Goal: Task Accomplishment & Management: Manage account settings

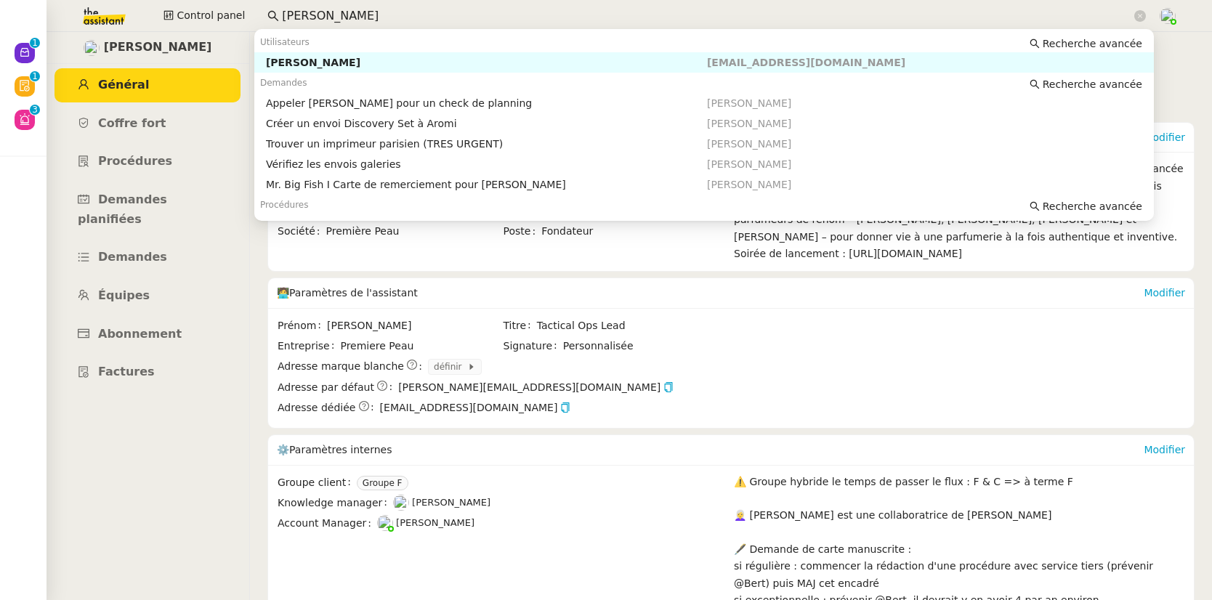
drag, startPoint x: 320, startPoint y: 20, endPoint x: 258, endPoint y: 19, distance: 61.8
click at [259, 19] on nz-input-group "[PERSON_NAME]" at bounding box center [706, 16] width 895 height 22
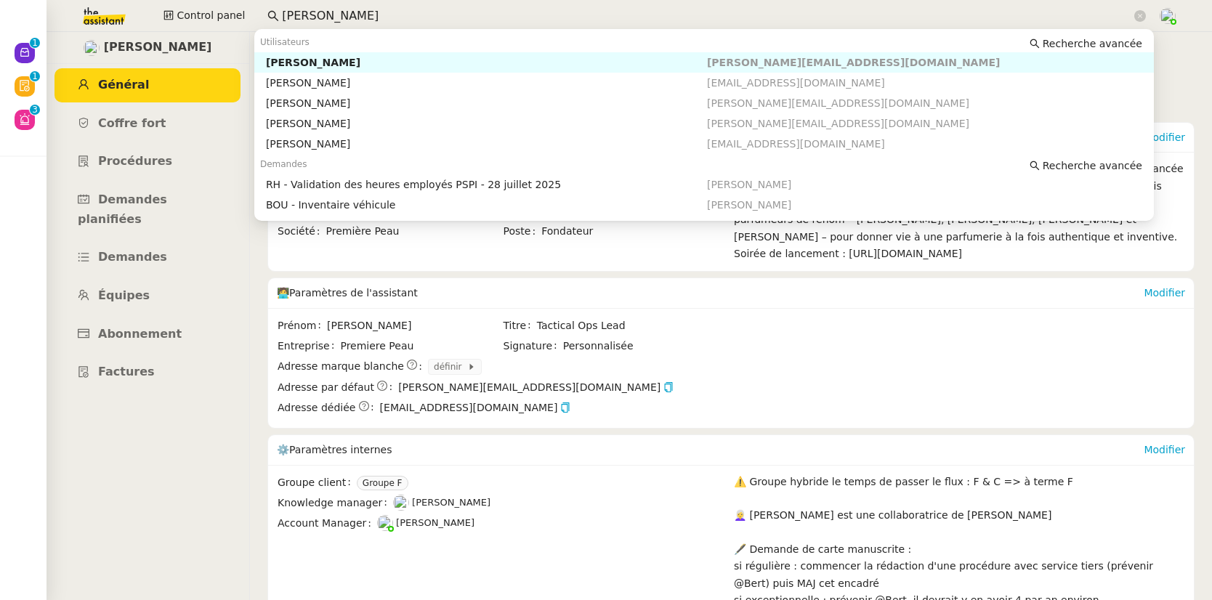
click at [299, 59] on div "[PERSON_NAME]" at bounding box center [486, 62] width 441 height 13
type input "[PERSON_NAME]"
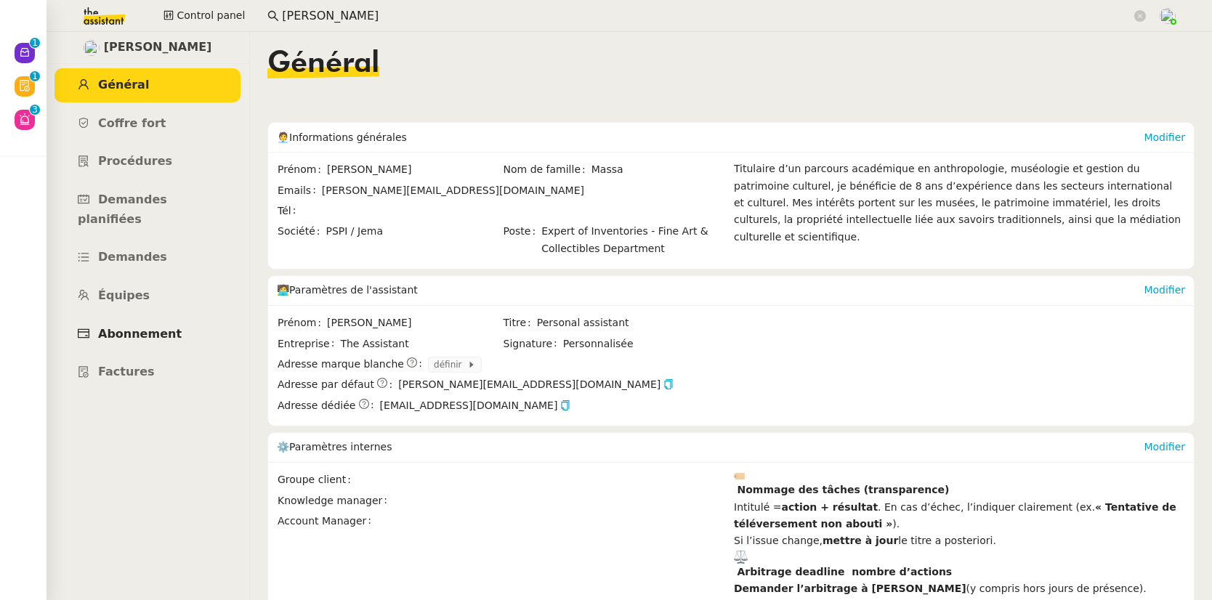
click at [133, 321] on link "Abonnement" at bounding box center [148, 335] width 186 height 34
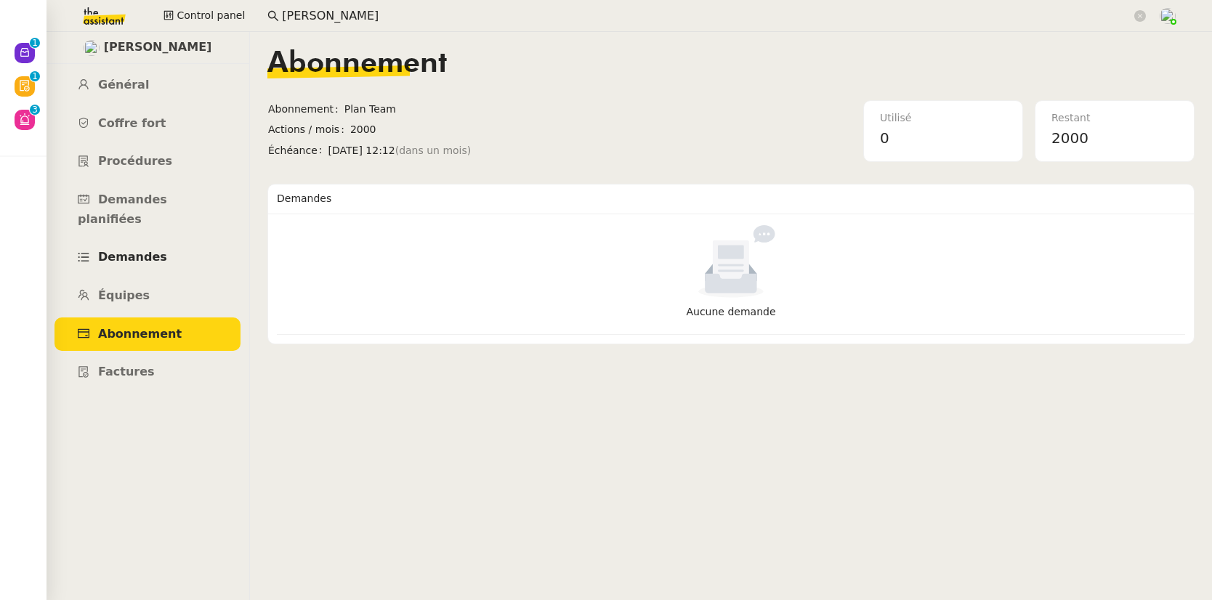
click at [124, 250] on span "Demandes" at bounding box center [132, 257] width 69 height 14
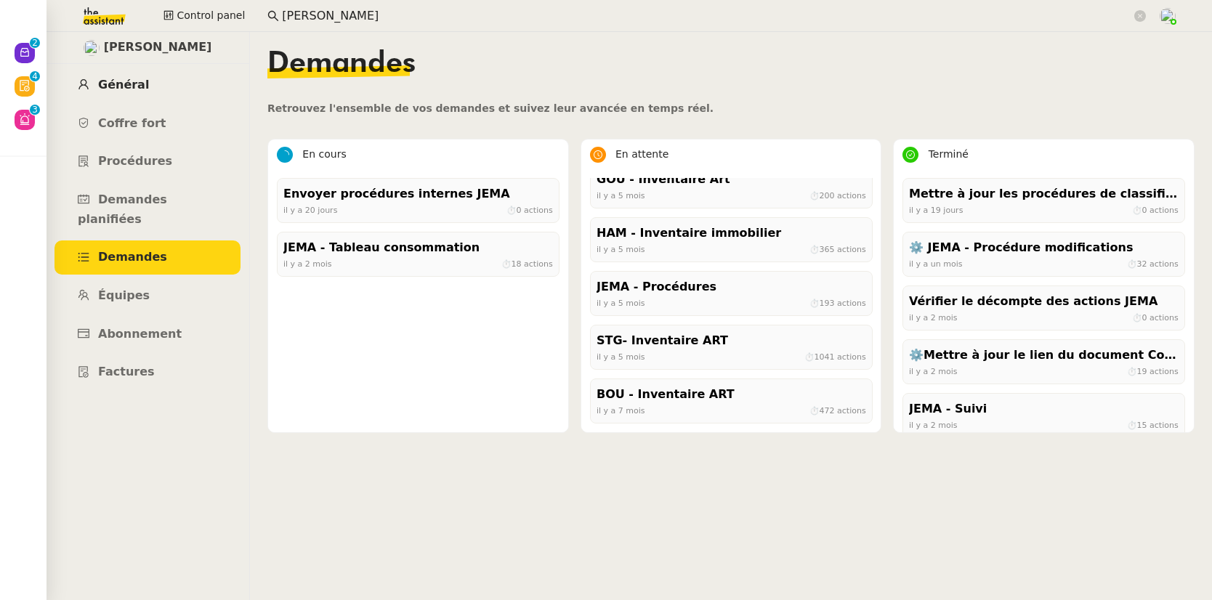
click at [126, 81] on span "Général" at bounding box center [123, 85] width 51 height 14
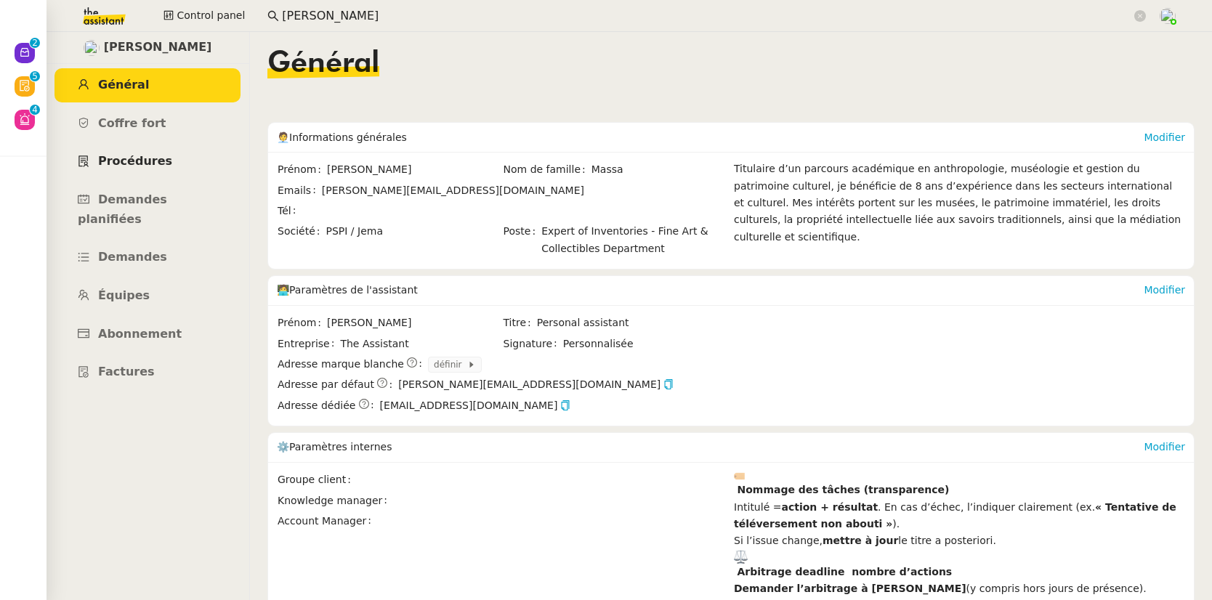
click at [129, 148] on link "Procédures" at bounding box center [148, 162] width 186 height 34
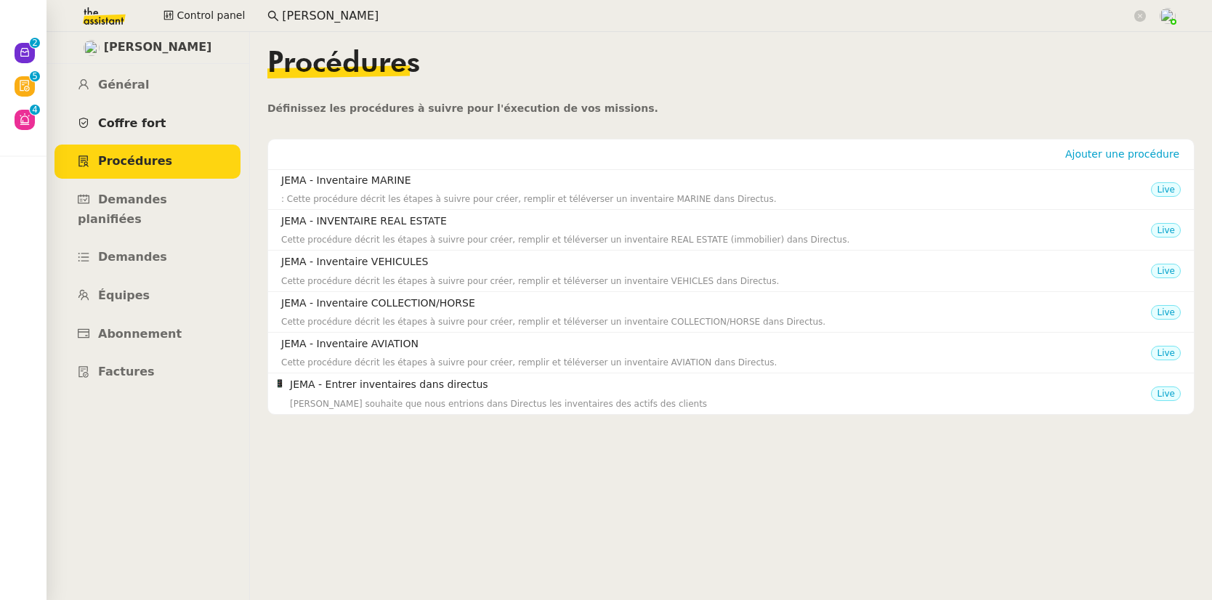
click at [140, 116] on span "Coffre fort" at bounding box center [132, 123] width 68 height 14
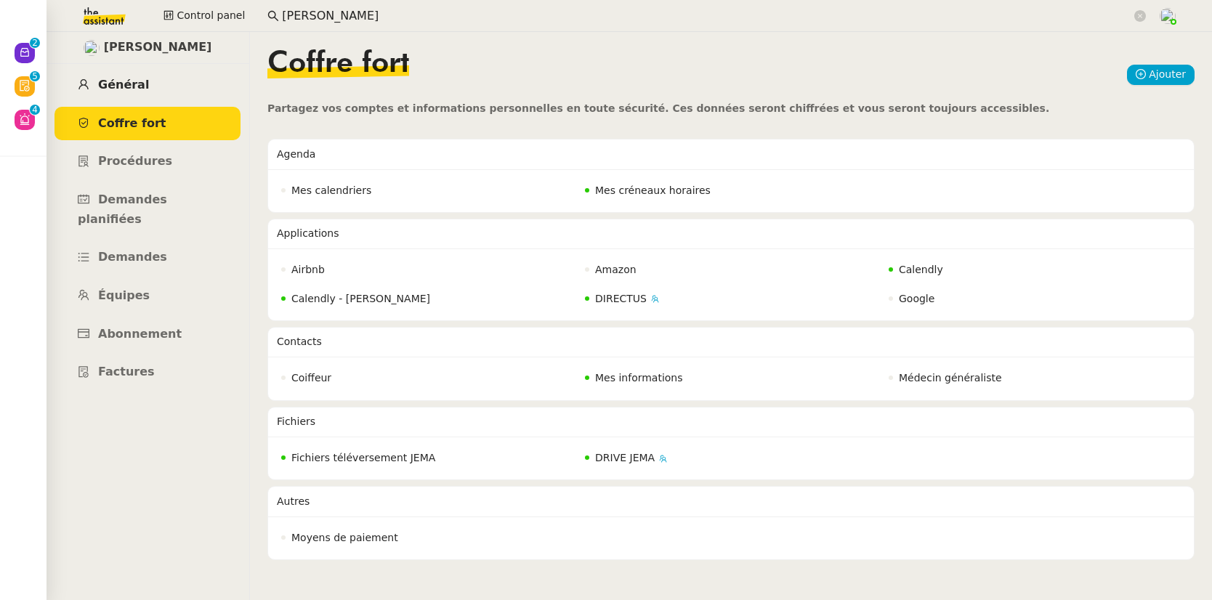
click at [118, 81] on span "Général" at bounding box center [123, 85] width 51 height 14
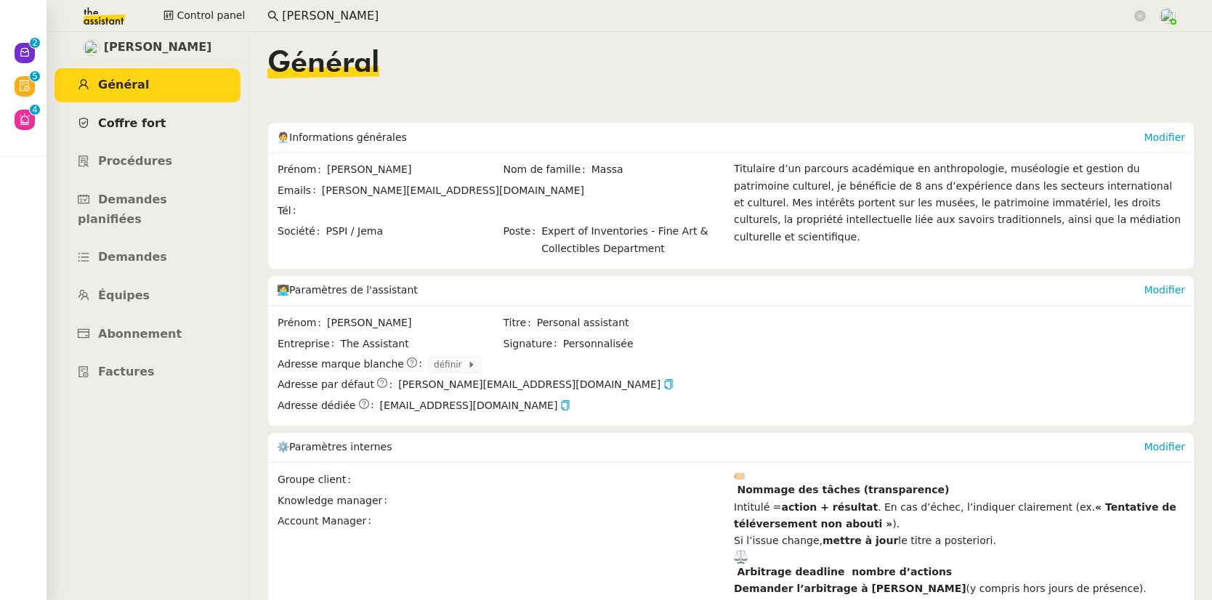
click at [134, 121] on span "Coffre fort" at bounding box center [132, 123] width 68 height 14
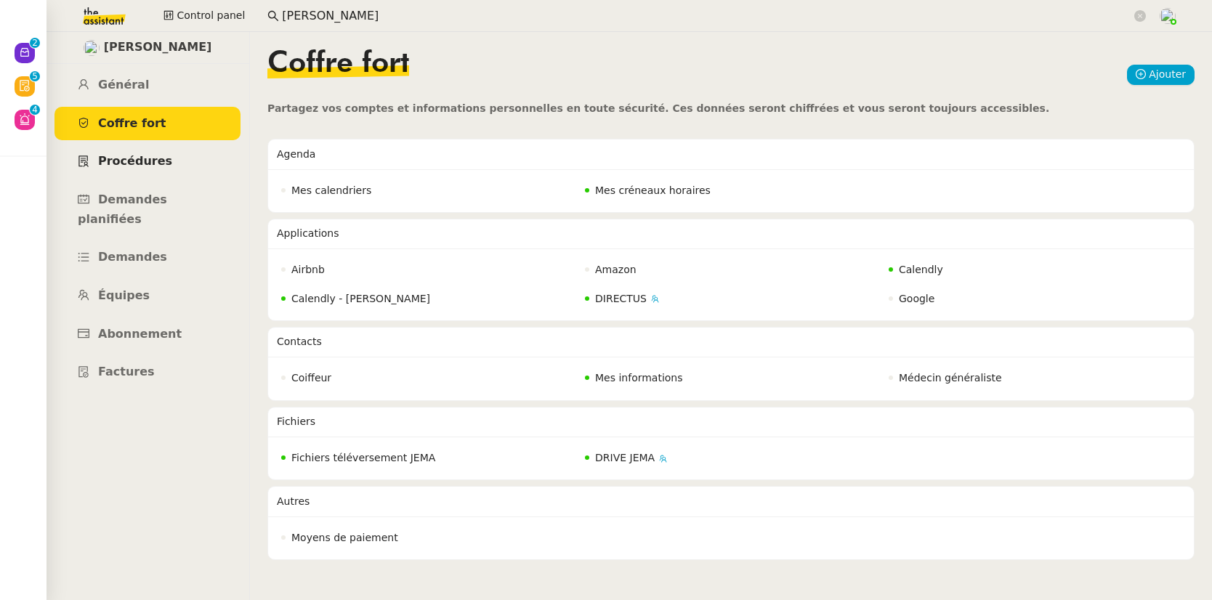
click at [140, 158] on span "Procédures" at bounding box center [135, 161] width 74 height 14
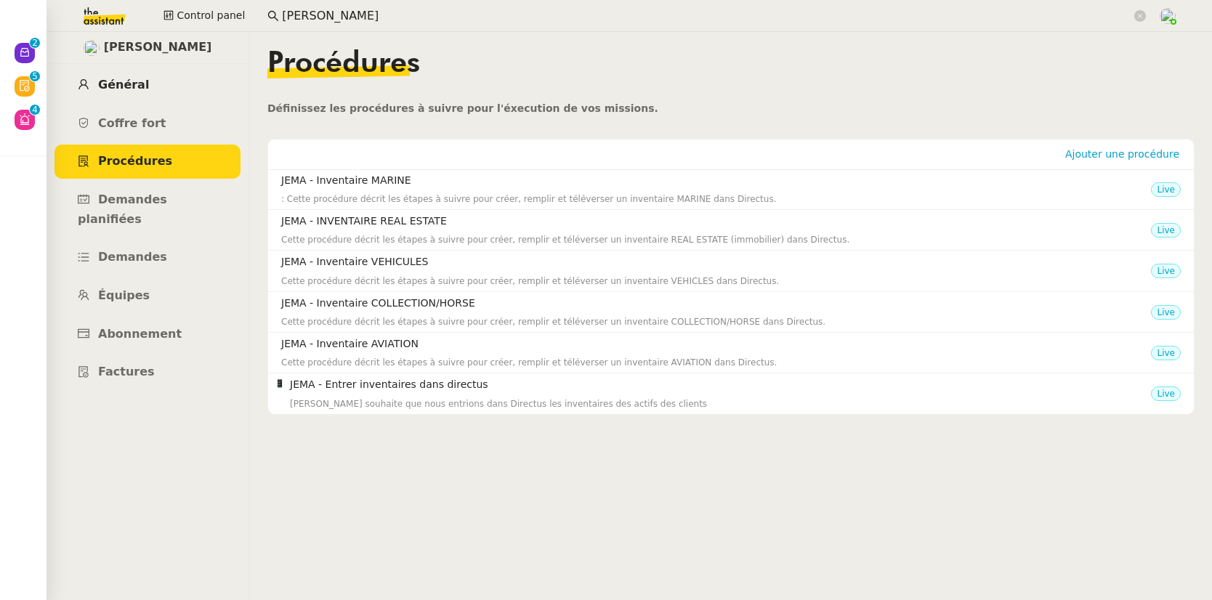
click at [134, 93] on link "Général" at bounding box center [148, 85] width 186 height 34
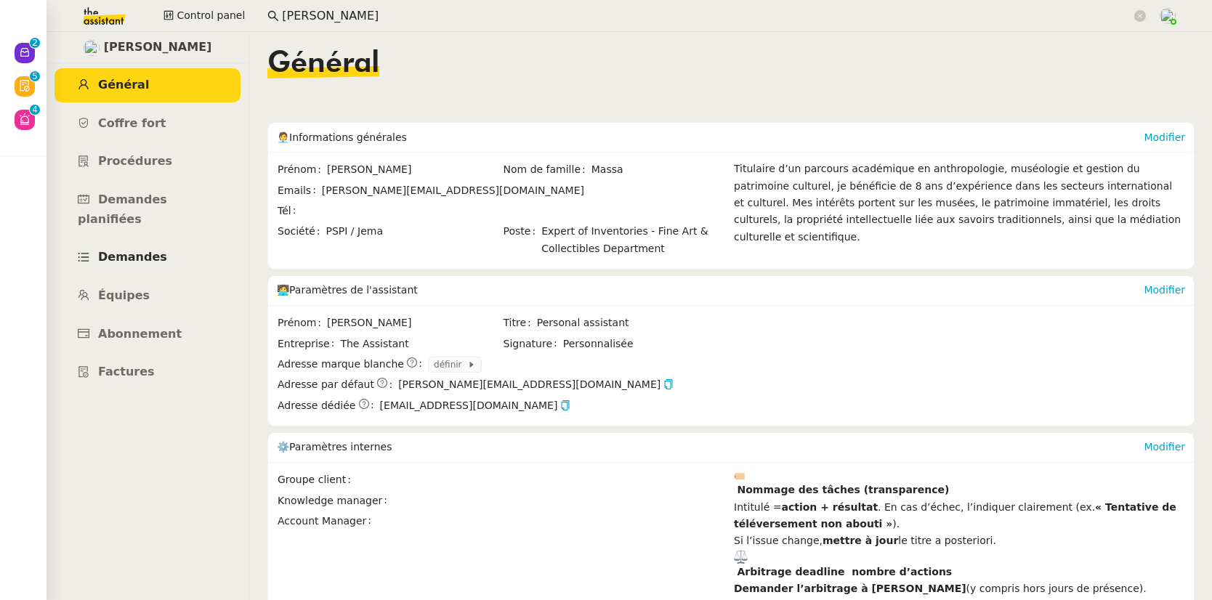
click at [153, 250] on span "Demandes" at bounding box center [132, 257] width 69 height 14
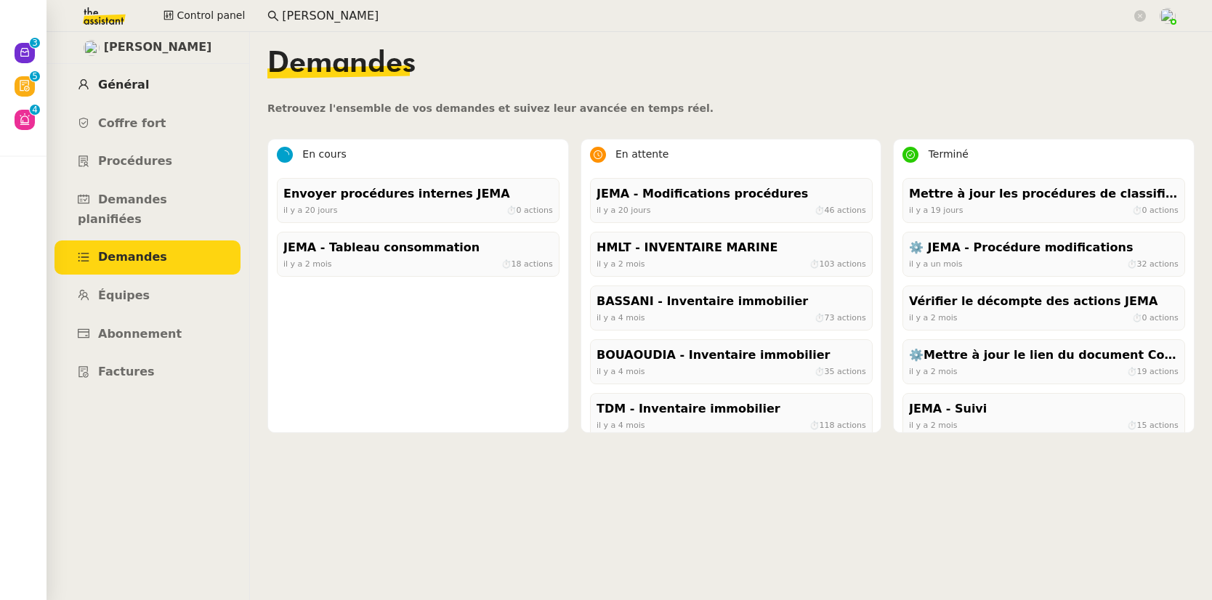
click at [140, 85] on span "Général" at bounding box center [123, 85] width 51 height 14
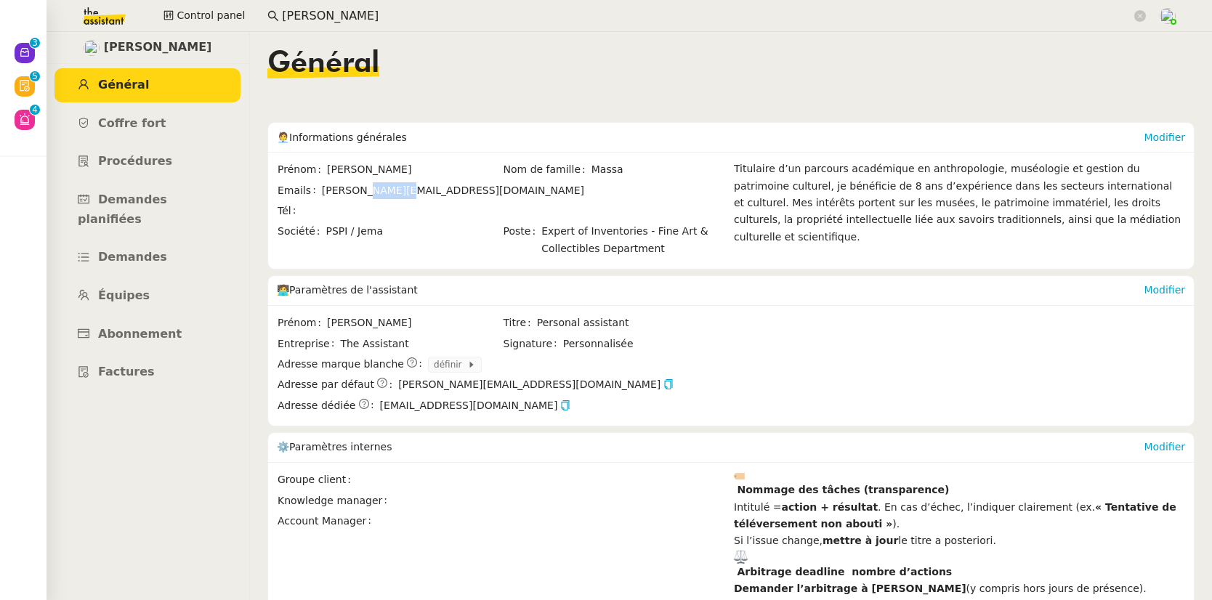
drag, startPoint x: 377, startPoint y: 196, endPoint x: 398, endPoint y: 196, distance: 21.1
click at [398, 196] on span "[PERSON_NAME][EMAIL_ADDRESS][DOMAIN_NAME]" at bounding box center [524, 190] width 405 height 17
click at [124, 132] on link "Coffre fort" at bounding box center [148, 124] width 186 height 34
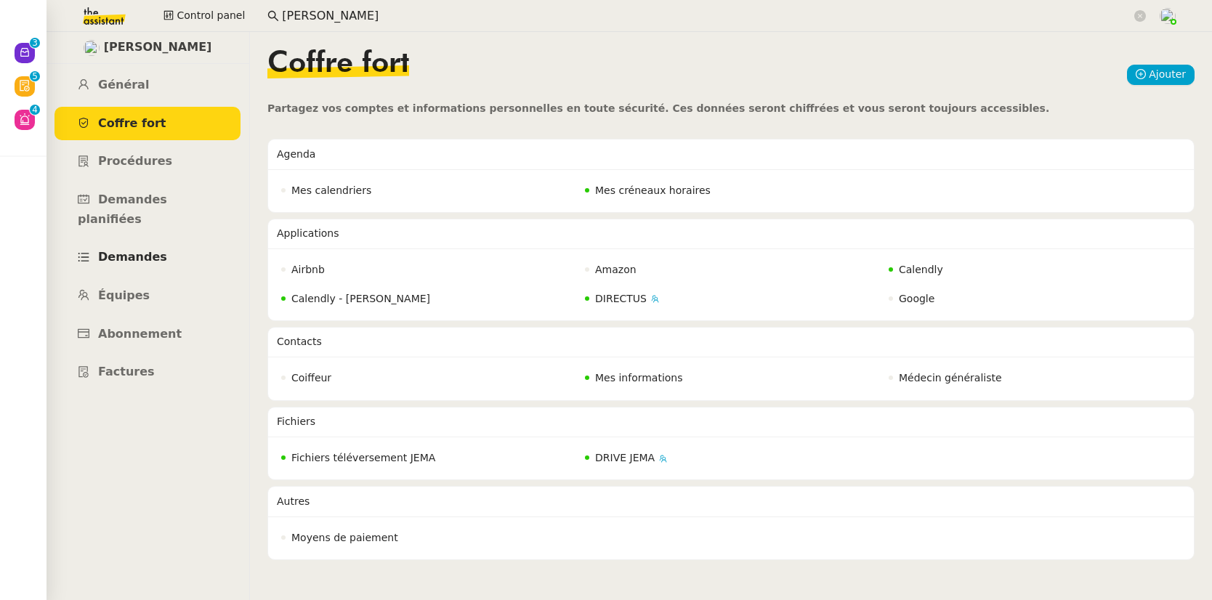
click at [132, 250] on span "Demandes" at bounding box center [132, 257] width 69 height 14
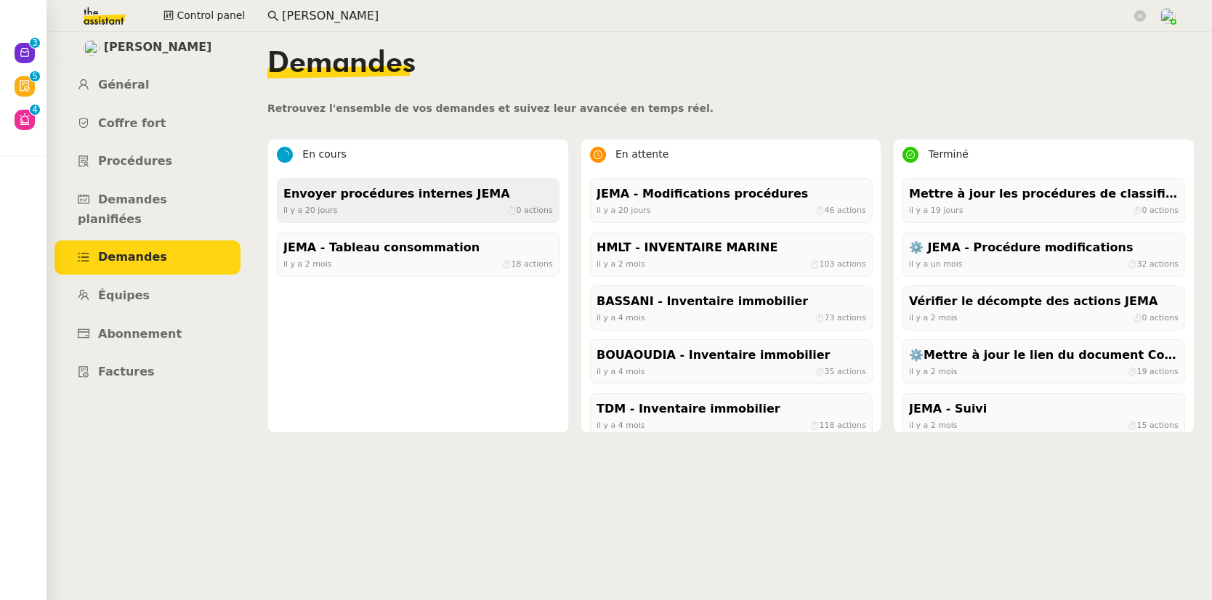
click at [311, 219] on div "Envoyer procédures internes JEMA [DATE] ⏱ 0 actions" at bounding box center [418, 200] width 283 height 45
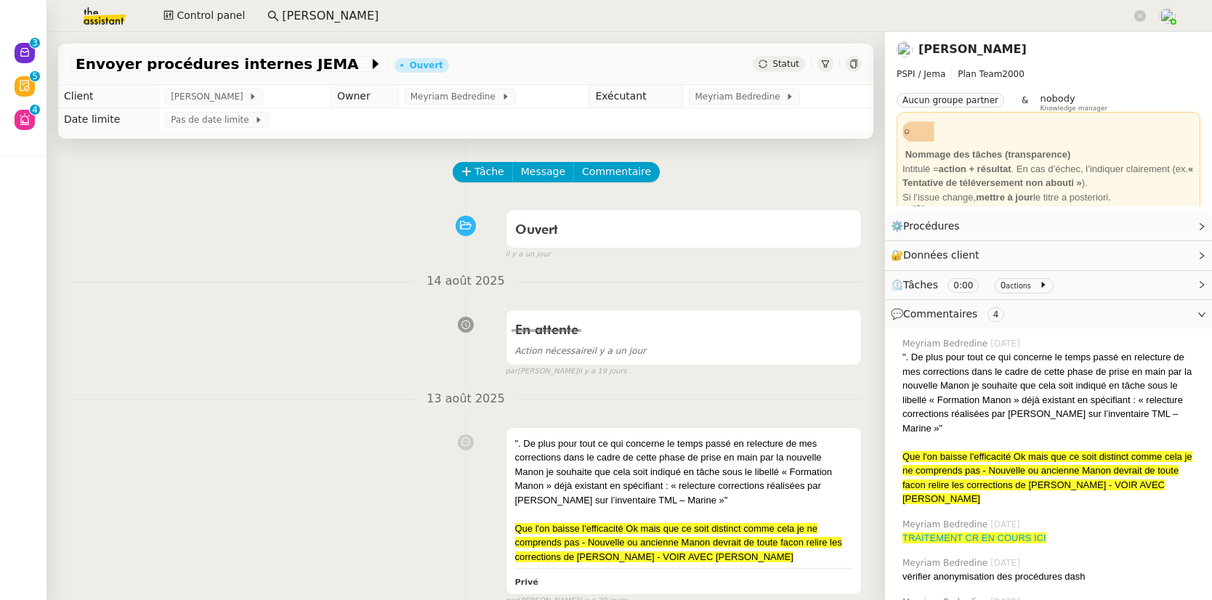
click at [931, 47] on link "[PERSON_NAME]" at bounding box center [973, 49] width 108 height 14
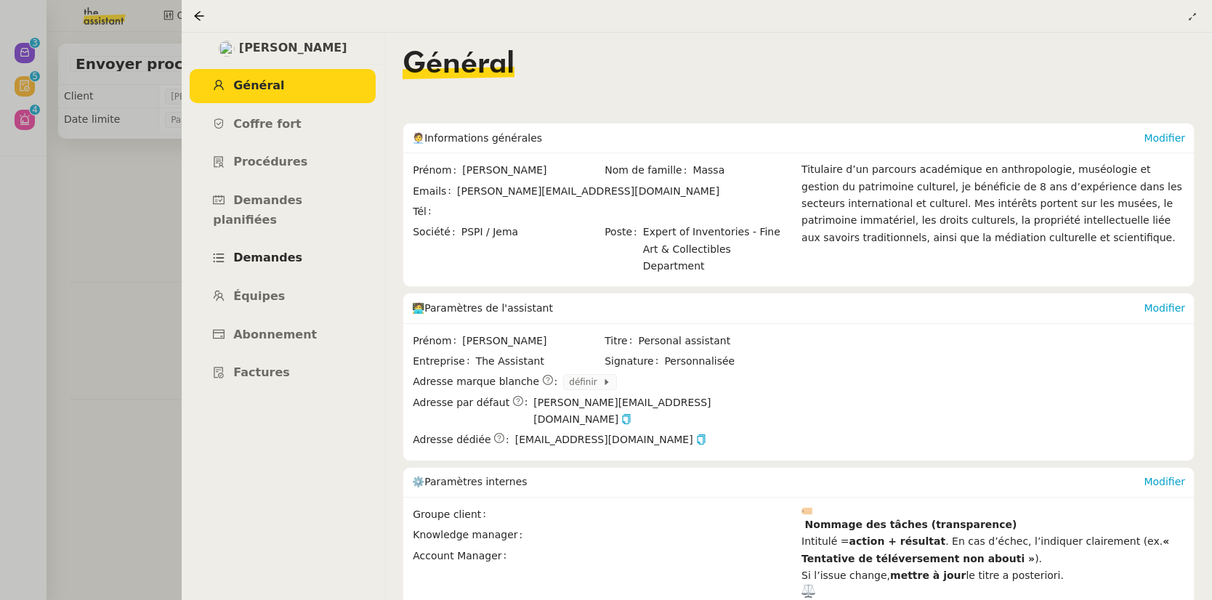
click at [278, 248] on link "Demandes" at bounding box center [283, 258] width 186 height 34
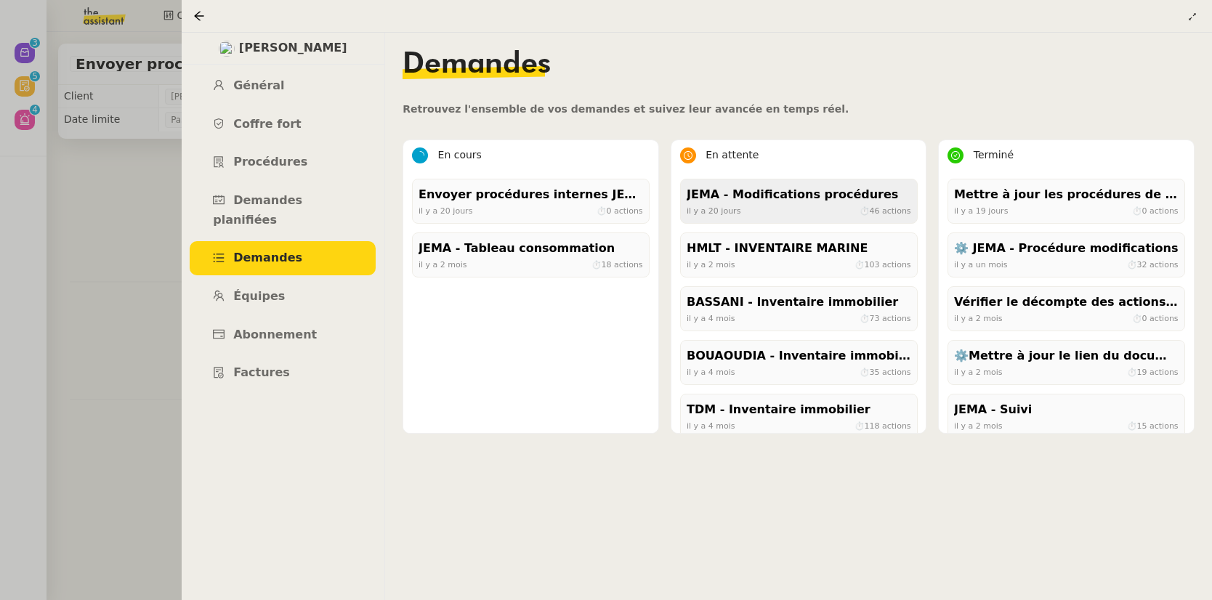
click at [721, 207] on span "il y a 20 jours" at bounding box center [714, 210] width 54 height 9
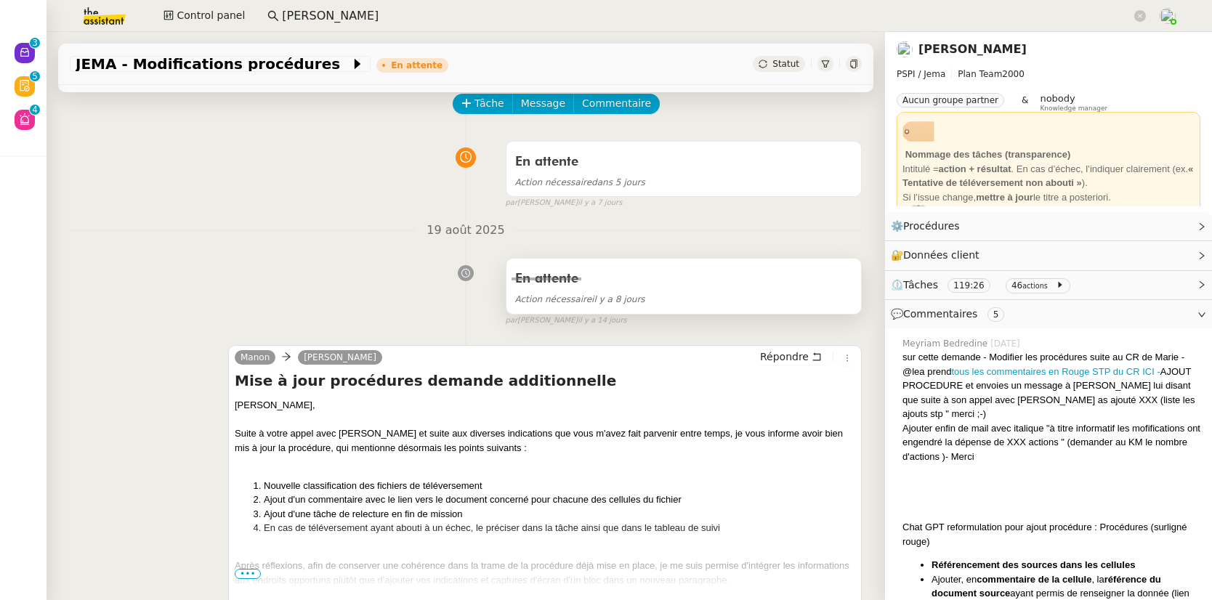
scroll to position [264, 0]
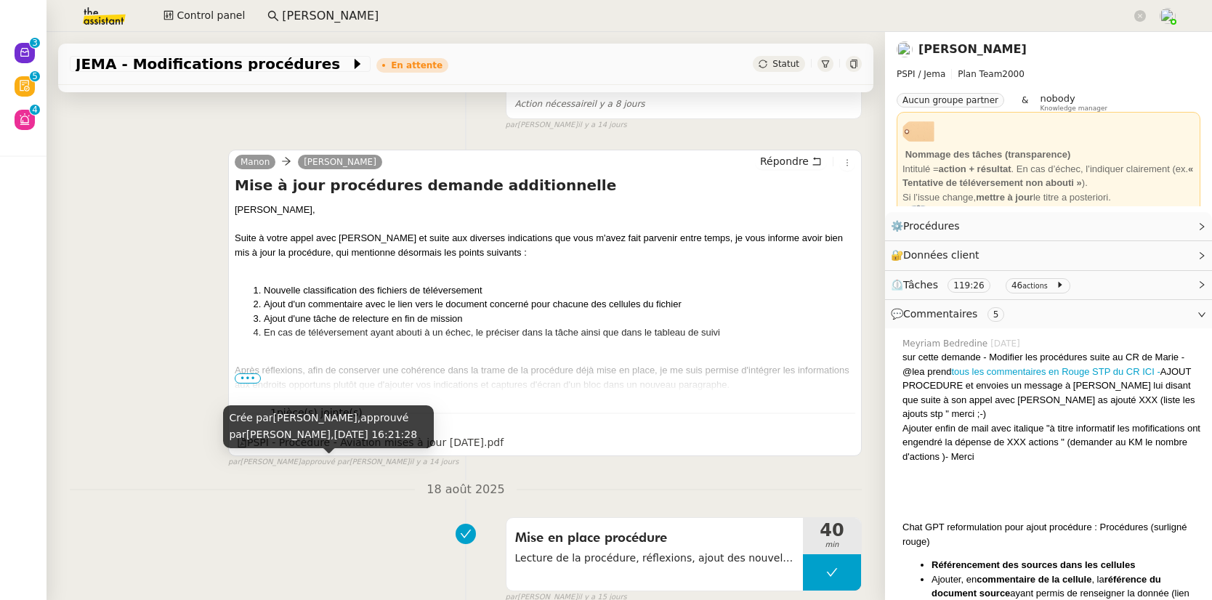
click at [243, 382] on span "•••" at bounding box center [248, 379] width 26 height 10
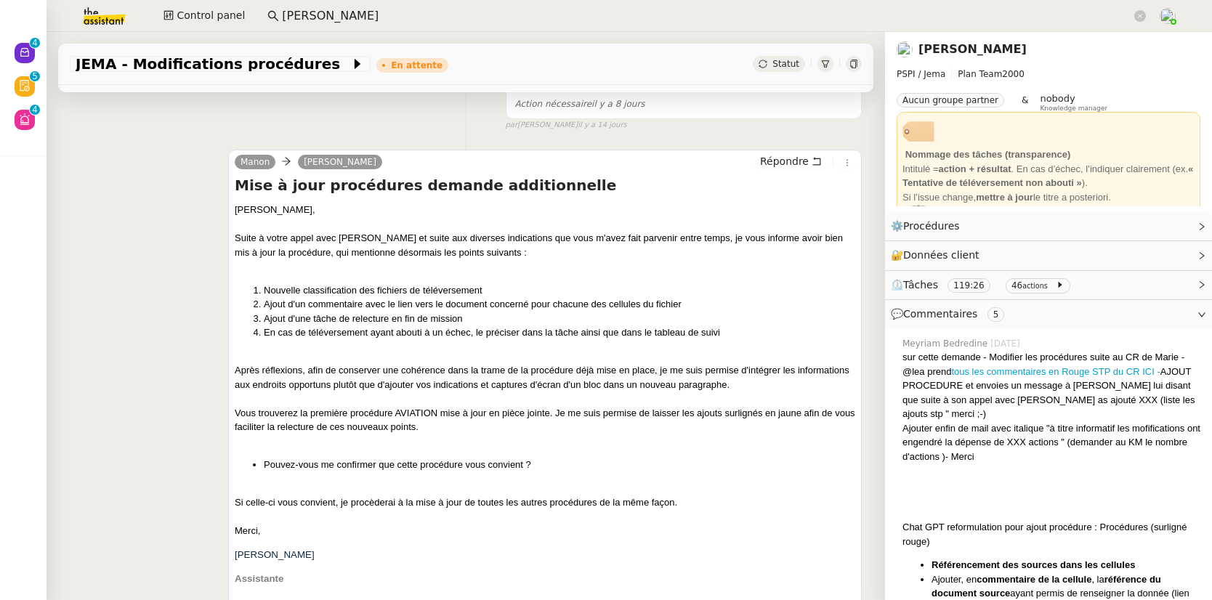
scroll to position [0, 0]
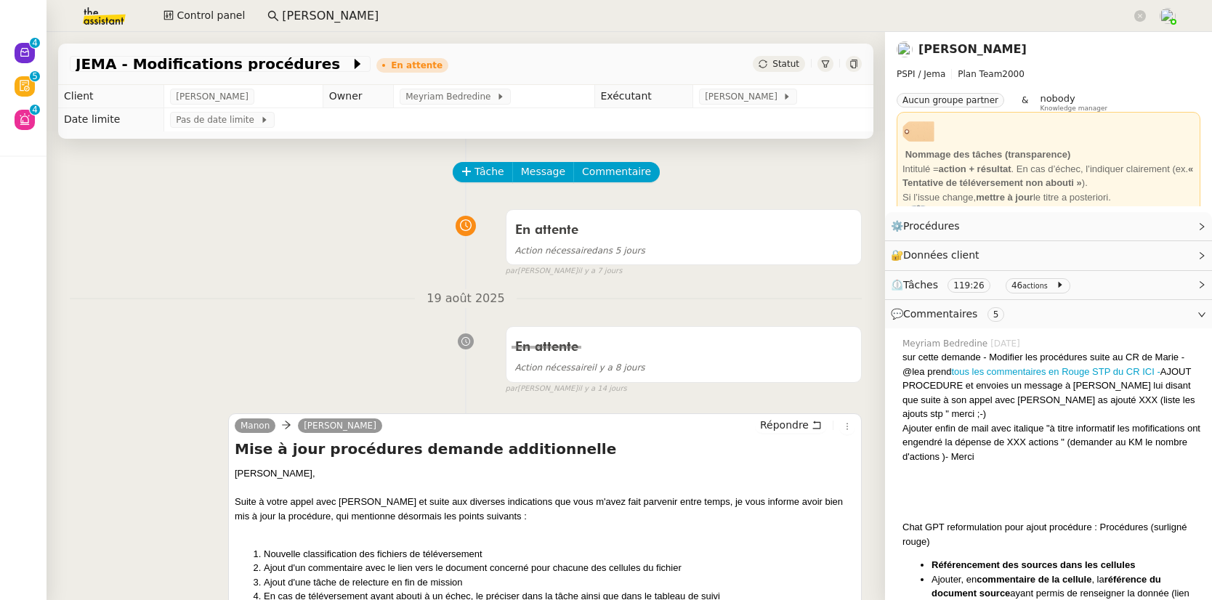
click at [971, 49] on link "[PERSON_NAME]" at bounding box center [973, 49] width 108 height 14
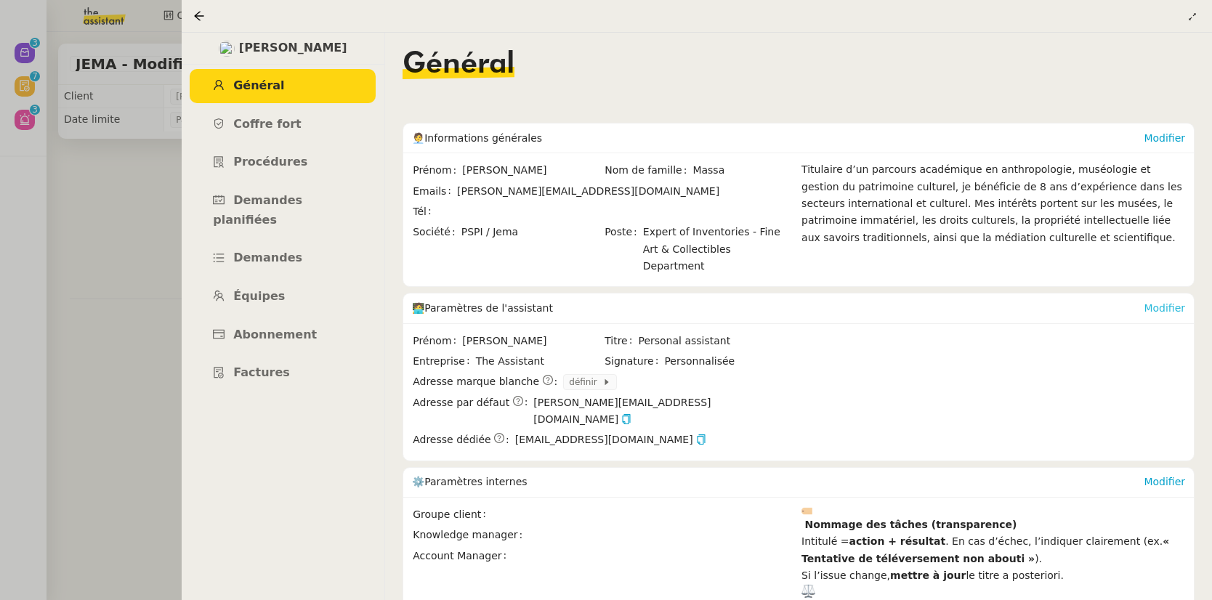
click at [1168, 302] on link "Modifier" at bounding box center [1164, 308] width 41 height 12
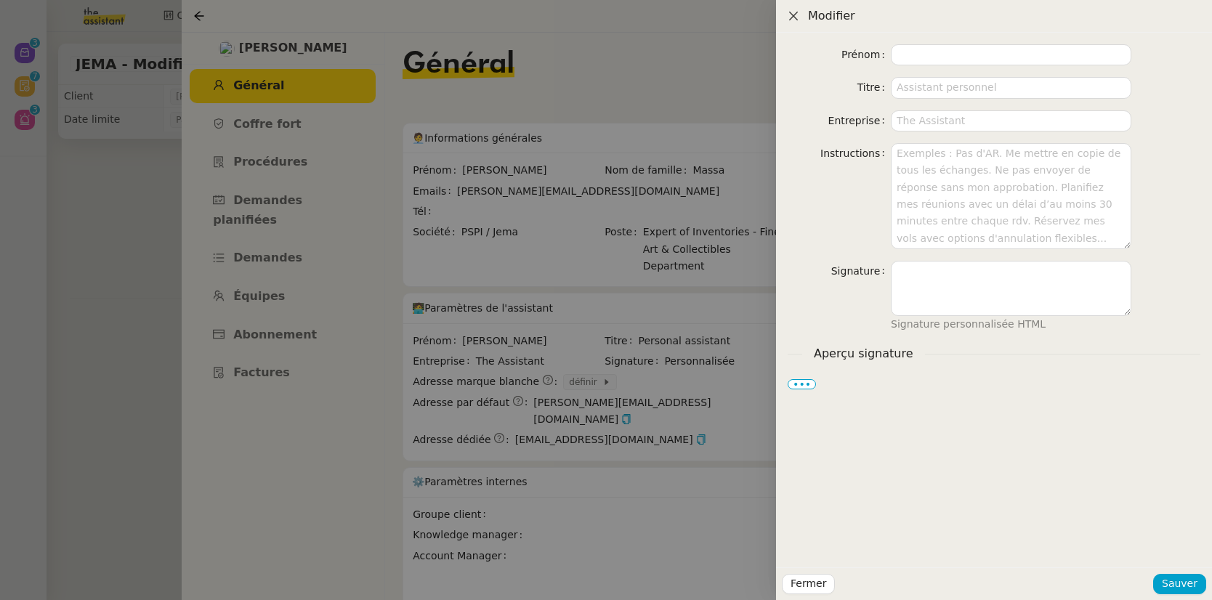
click at [793, 17] on icon "Close" at bounding box center [794, 16] width 12 height 12
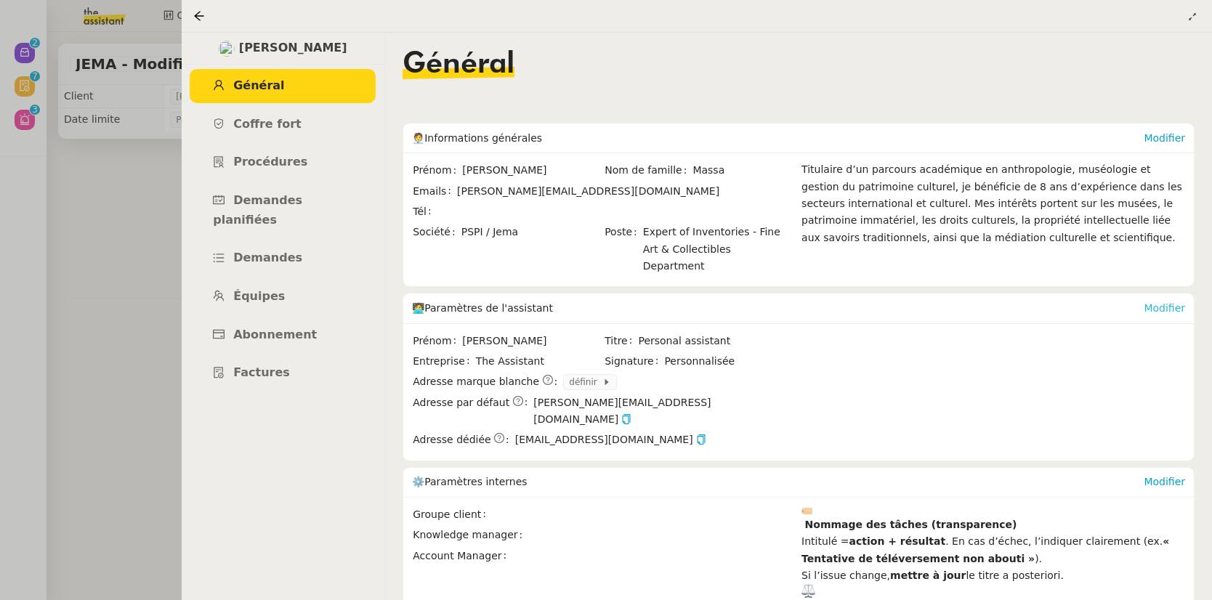
click at [1162, 302] on link "Modifier" at bounding box center [1164, 308] width 41 height 12
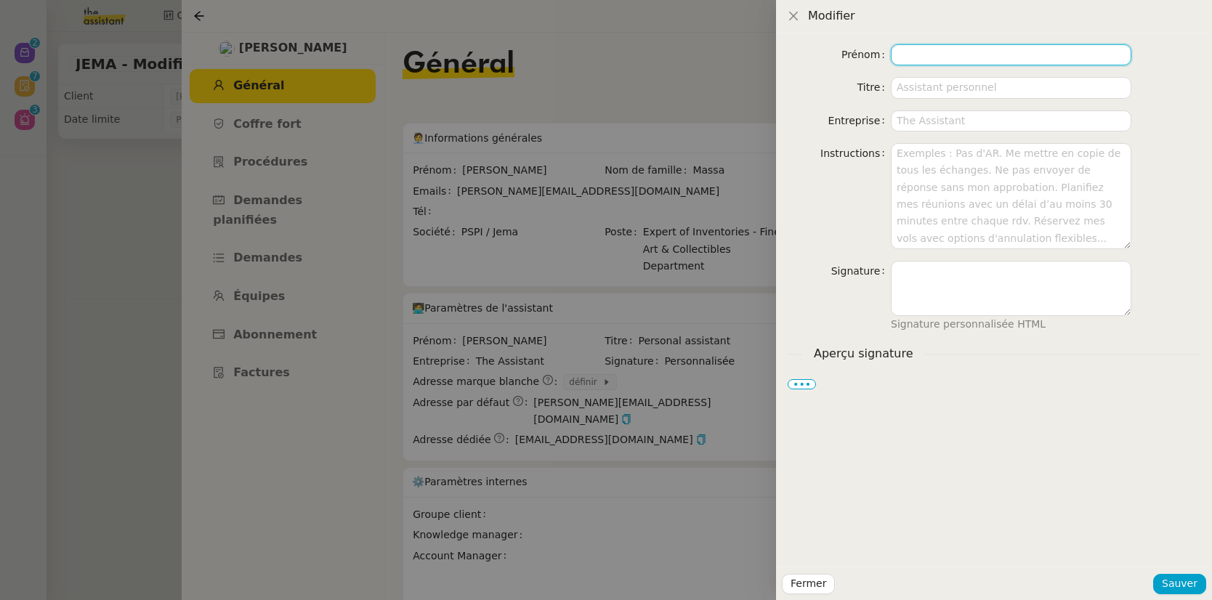
click at [960, 54] on input at bounding box center [1011, 54] width 241 height 21
type input "Manon"
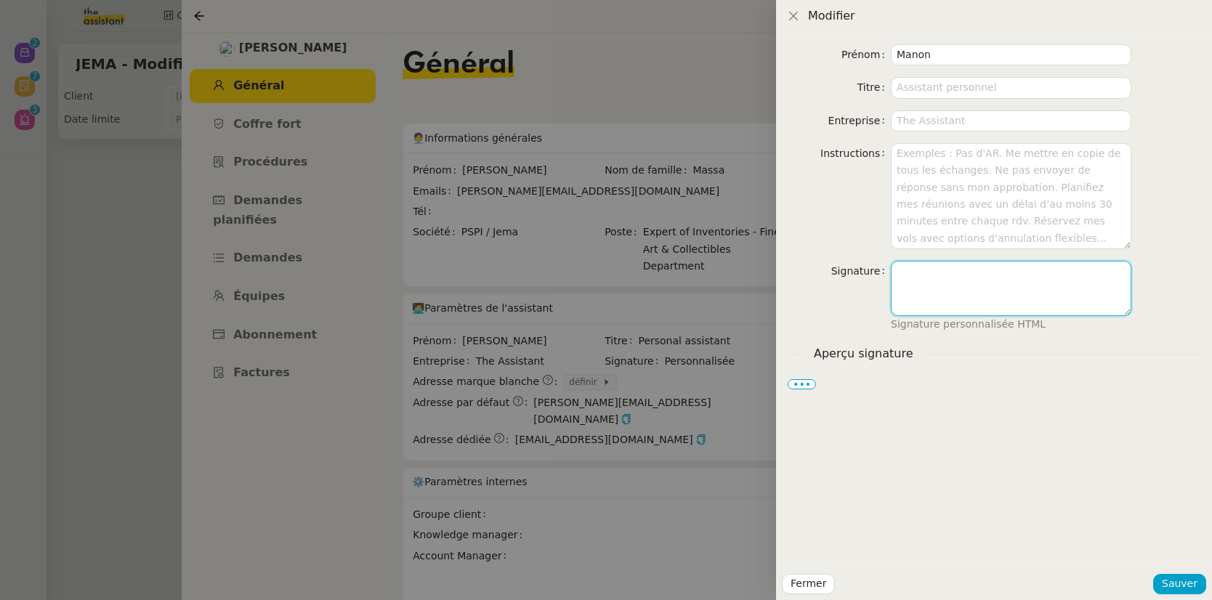
click at [970, 273] on textarea at bounding box center [1011, 288] width 241 height 55
click at [1190, 586] on span "Sauver" at bounding box center [1180, 584] width 36 height 17
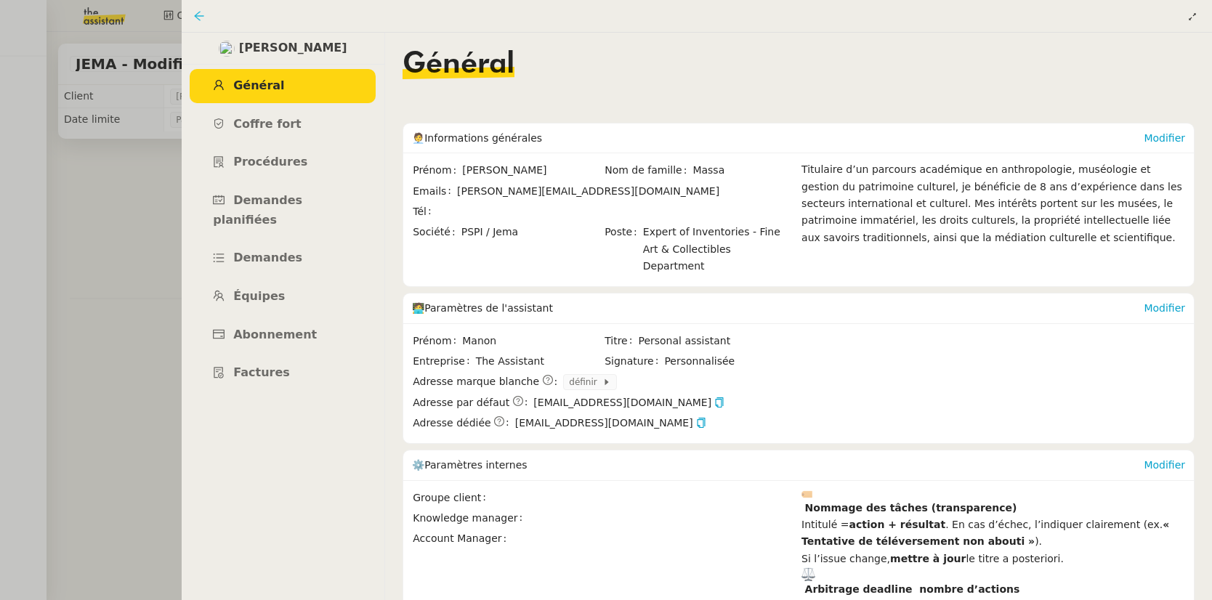
click at [203, 17] on icon at bounding box center [199, 16] width 12 height 12
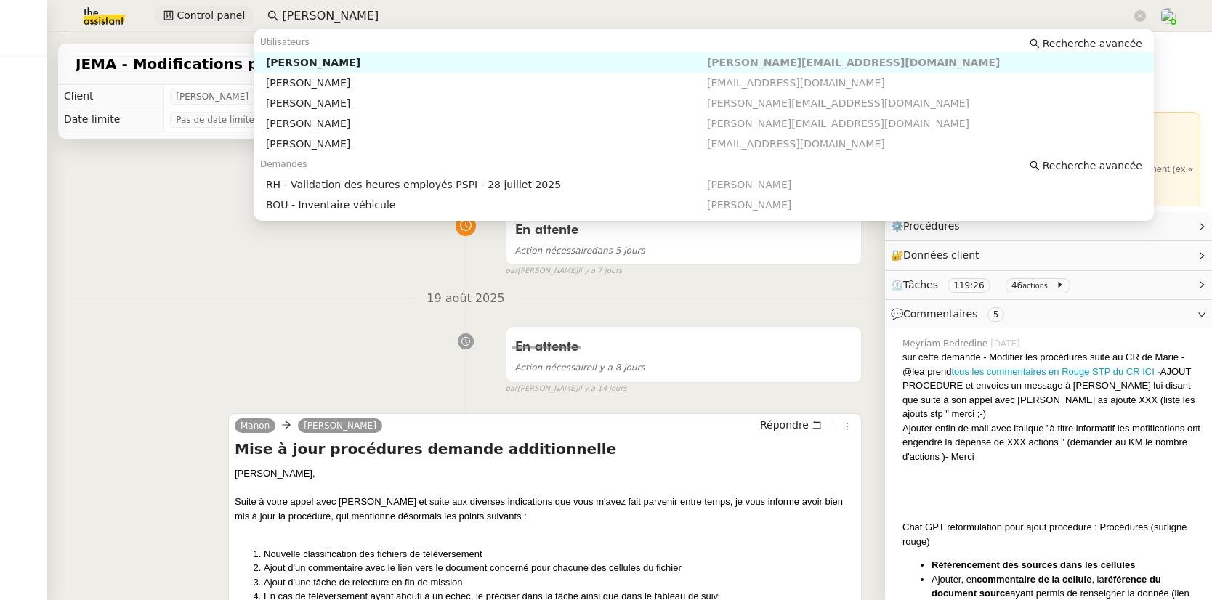
drag, startPoint x: 374, startPoint y: 18, endPoint x: 245, endPoint y: 18, distance: 128.6
click at [245, 18] on div "Control panel [PERSON_NAME]" at bounding box center [605, 16] width 1139 height 32
click at [302, 57] on div "[PERSON_NAME]" at bounding box center [486, 62] width 441 height 13
type input "[PERSON_NAME]"
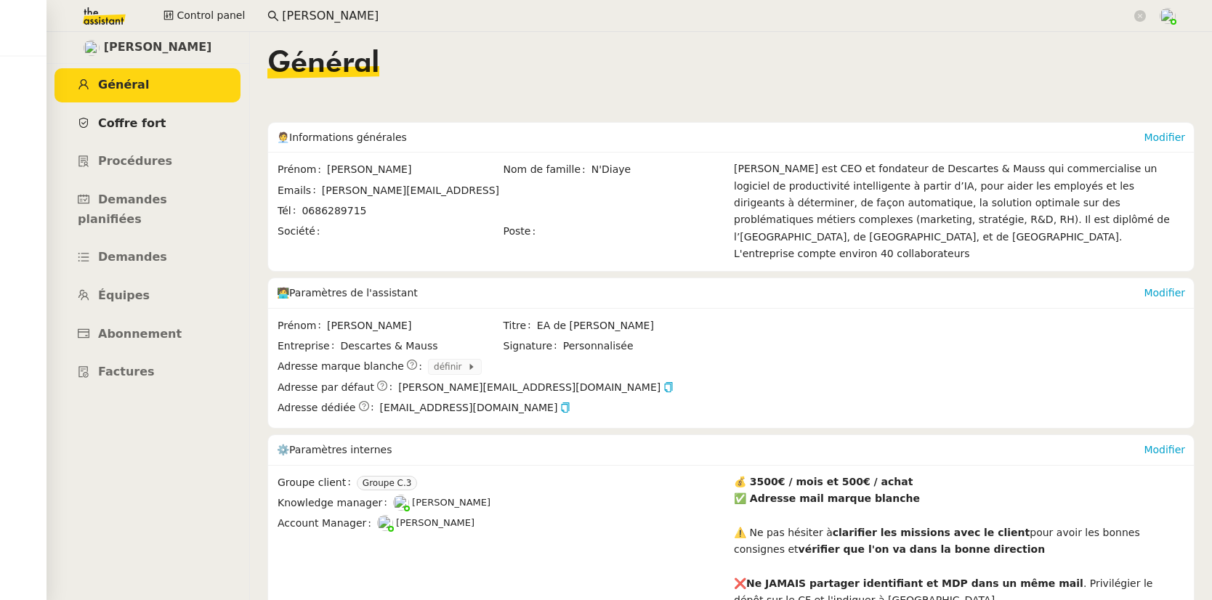
click at [123, 126] on span "Coffre fort" at bounding box center [132, 123] width 68 height 14
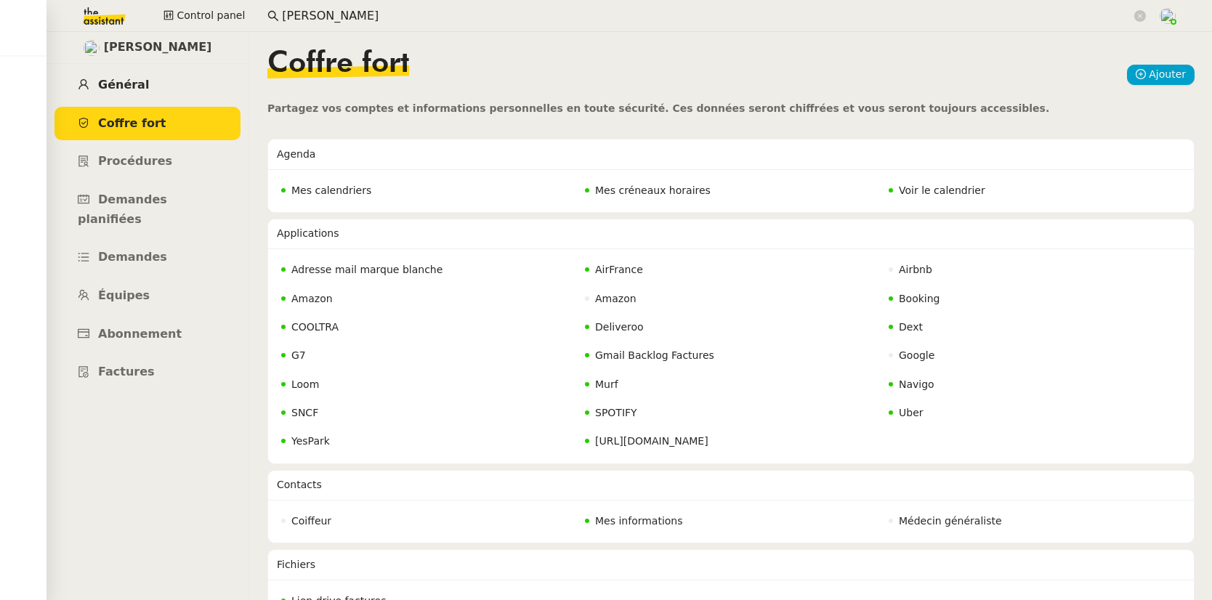
click at [148, 82] on link "Général" at bounding box center [148, 85] width 186 height 34
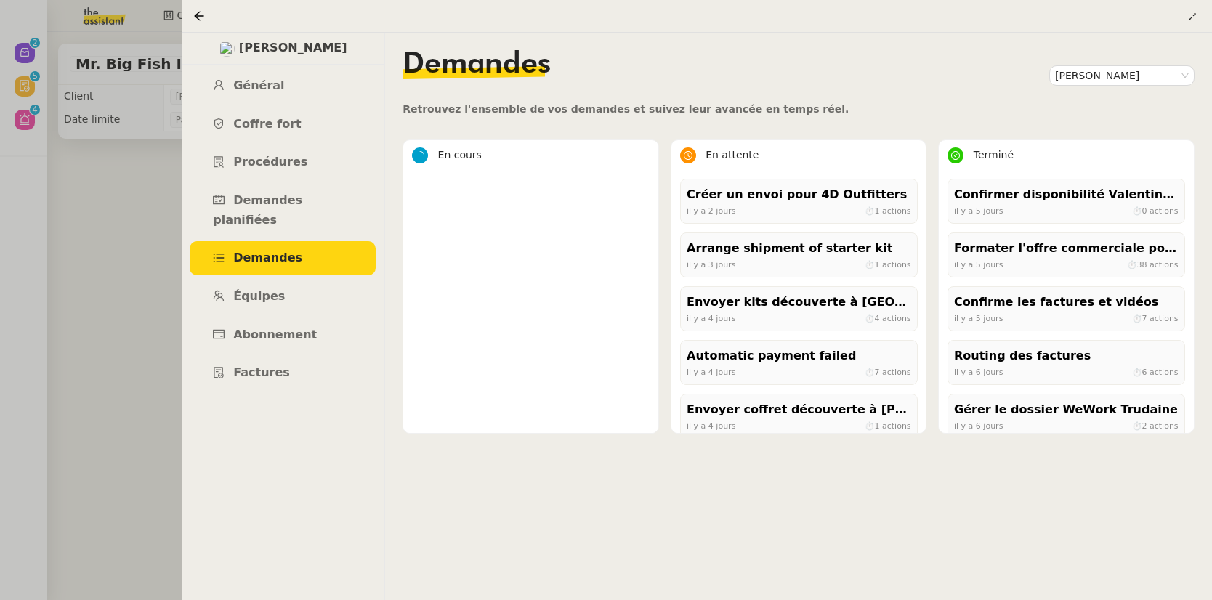
scroll to position [496, 0]
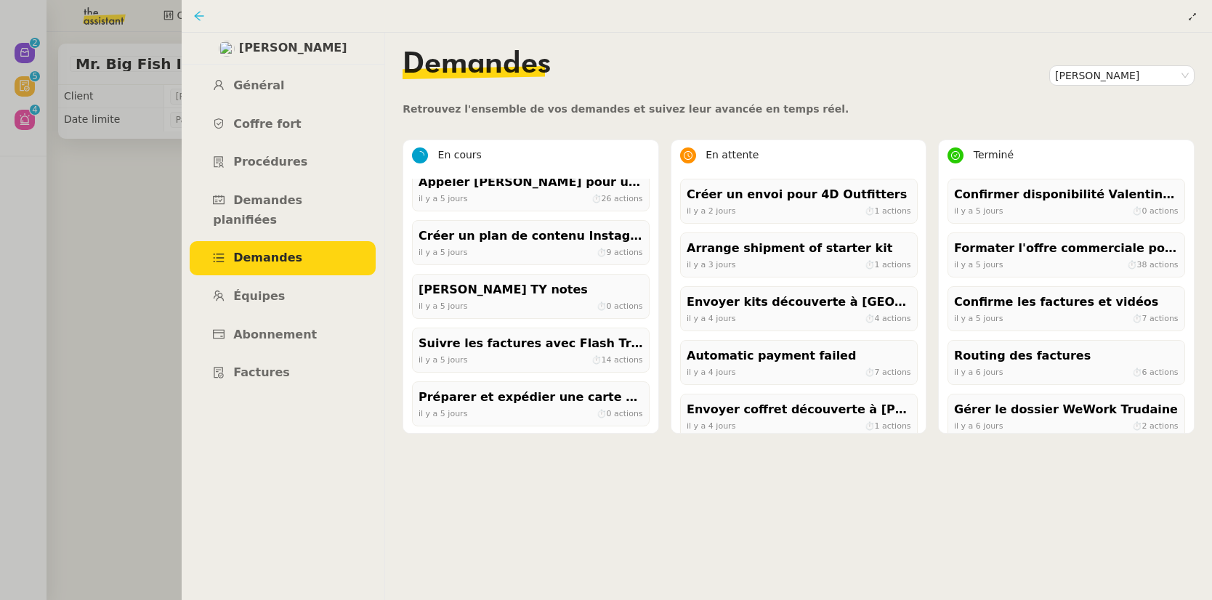
click at [194, 15] on icon at bounding box center [199, 16] width 12 height 12
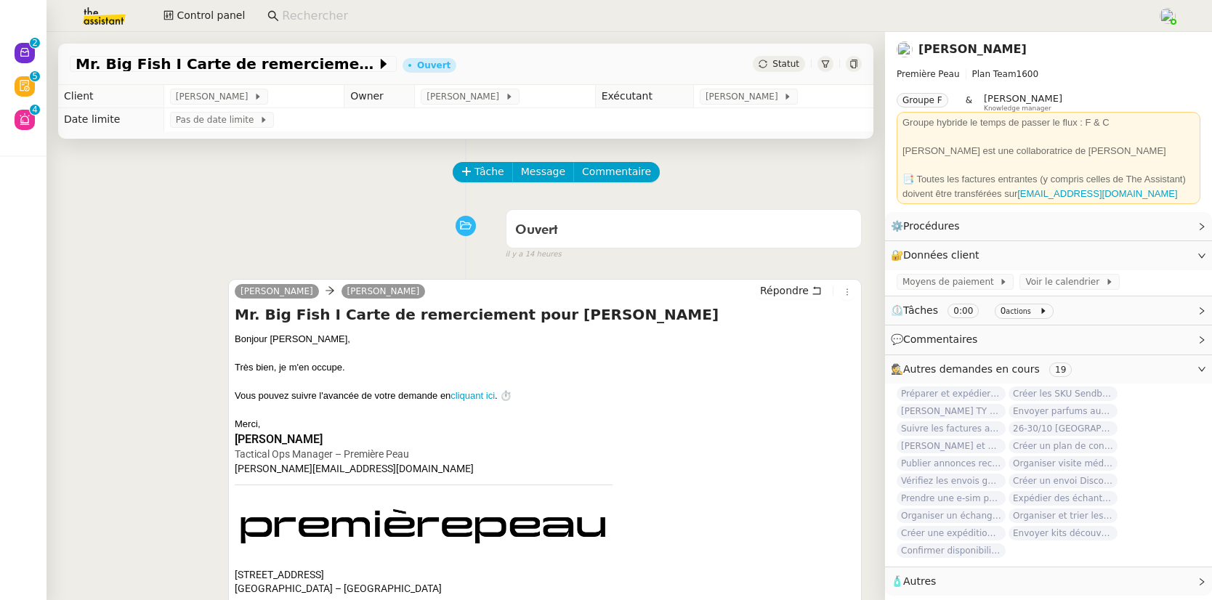
click at [313, 21] on input at bounding box center [712, 17] width 861 height 20
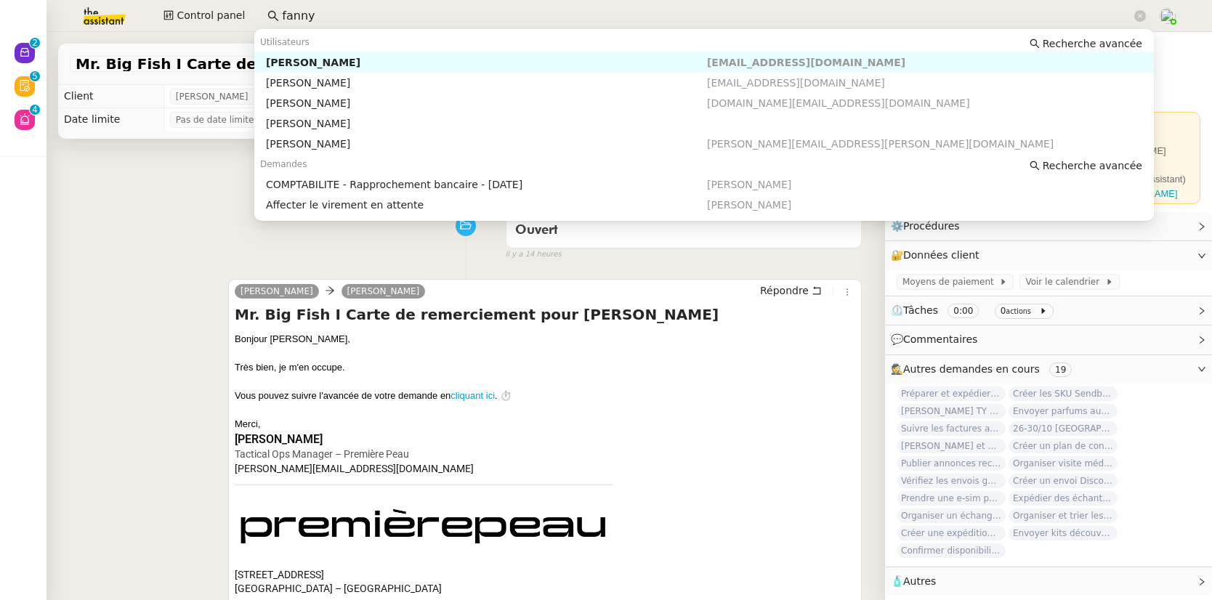
click at [304, 58] on div "[PERSON_NAME]" at bounding box center [486, 62] width 441 height 13
type input "fanny"
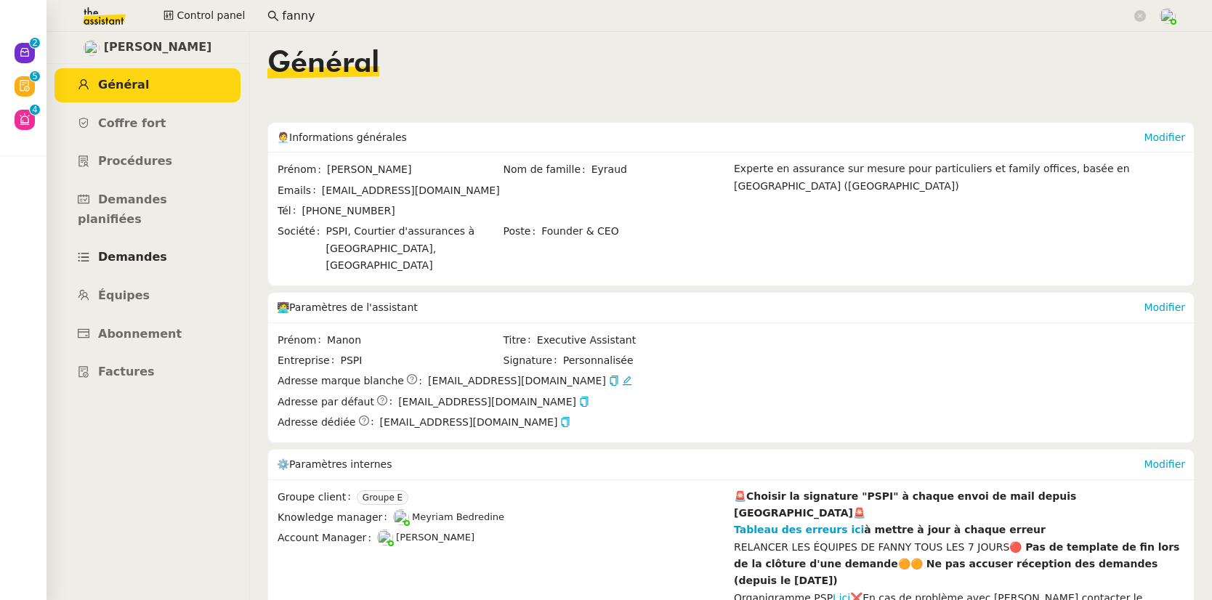
click at [144, 250] on span "Demandes" at bounding box center [132, 257] width 69 height 14
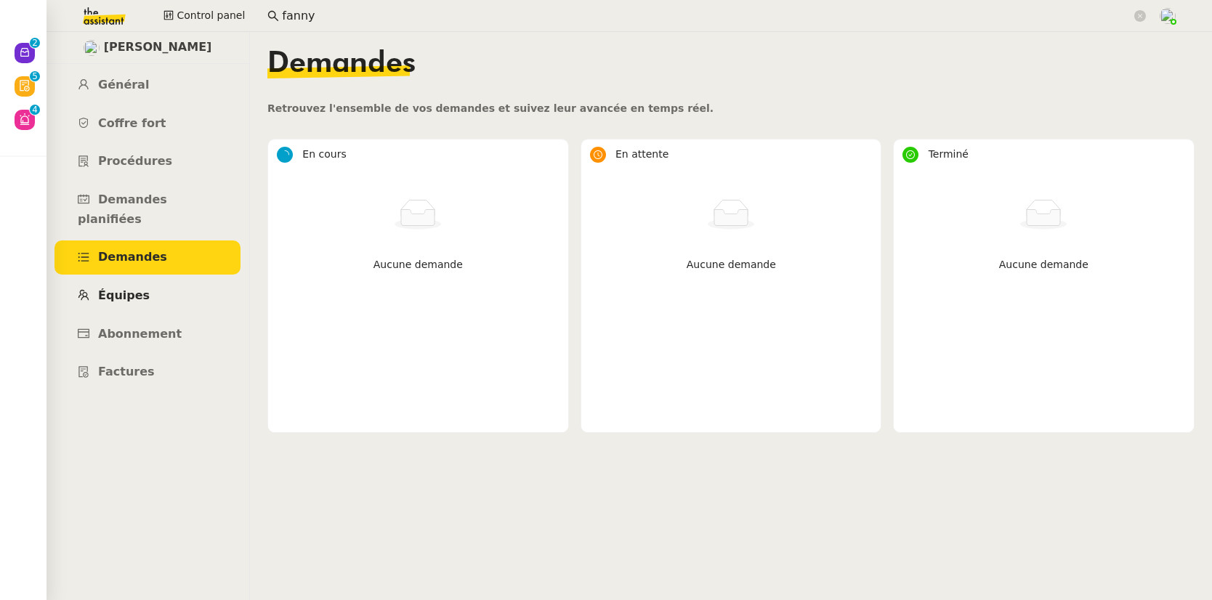
click at [136, 288] on span "Équipes" at bounding box center [124, 295] width 52 height 14
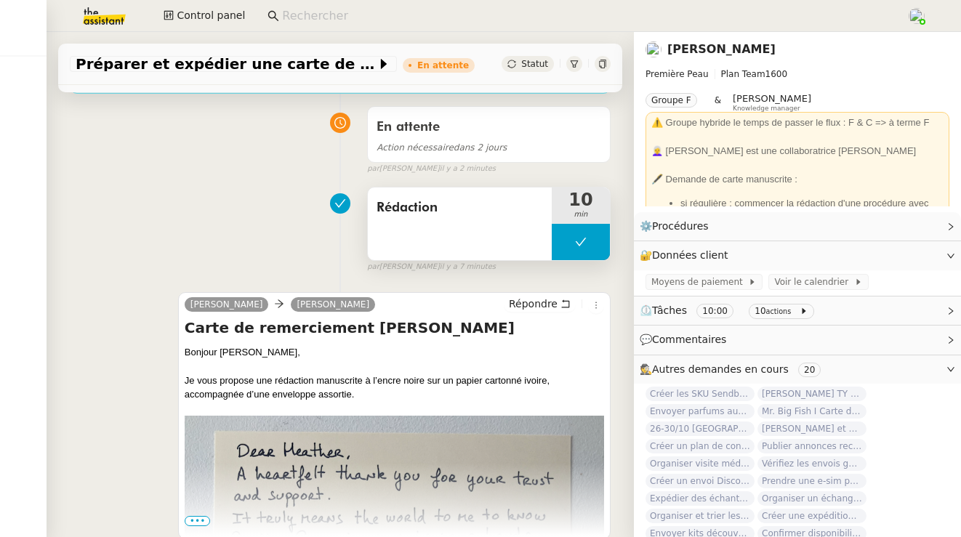
scroll to position [207, 0]
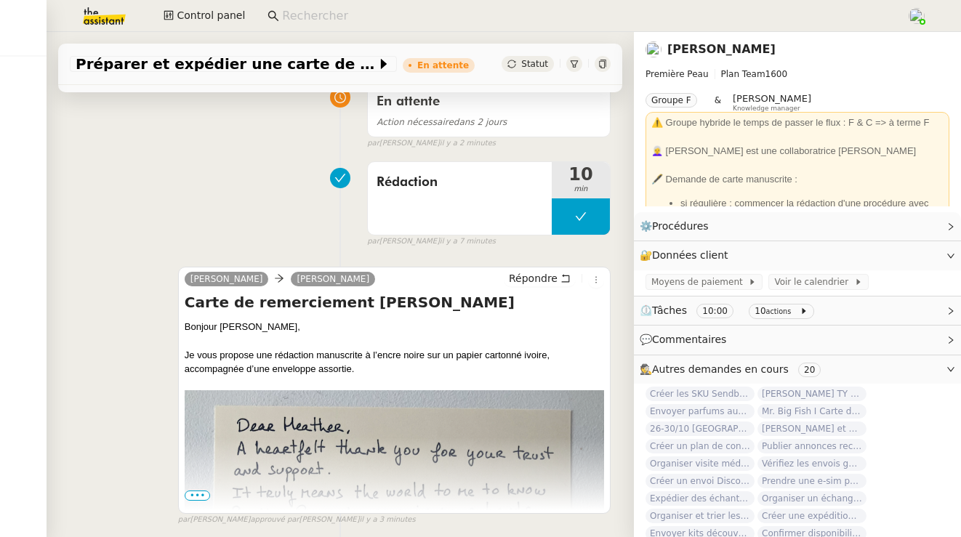
click at [198, 496] on span "•••" at bounding box center [198, 496] width 26 height 10
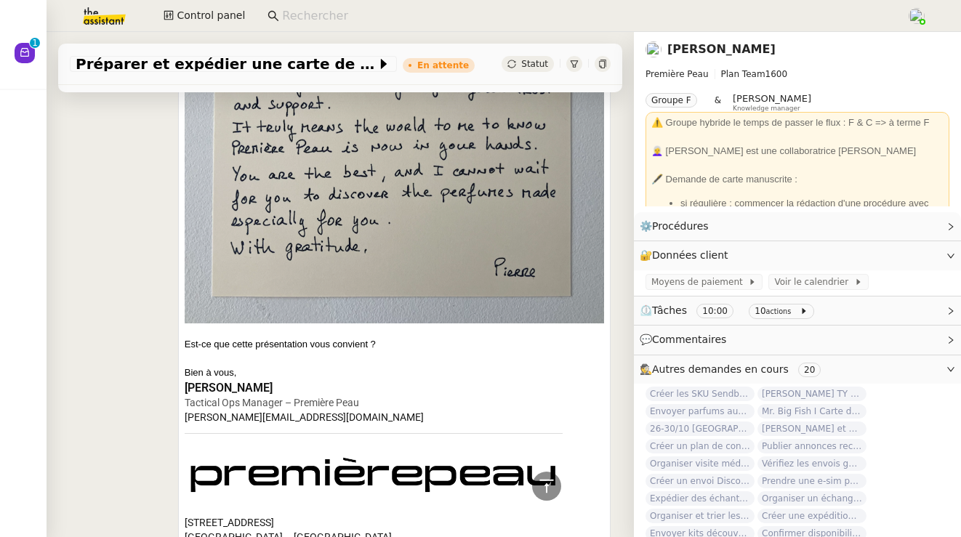
scroll to position [0, 0]
